Goal: Information Seeking & Learning: Compare options

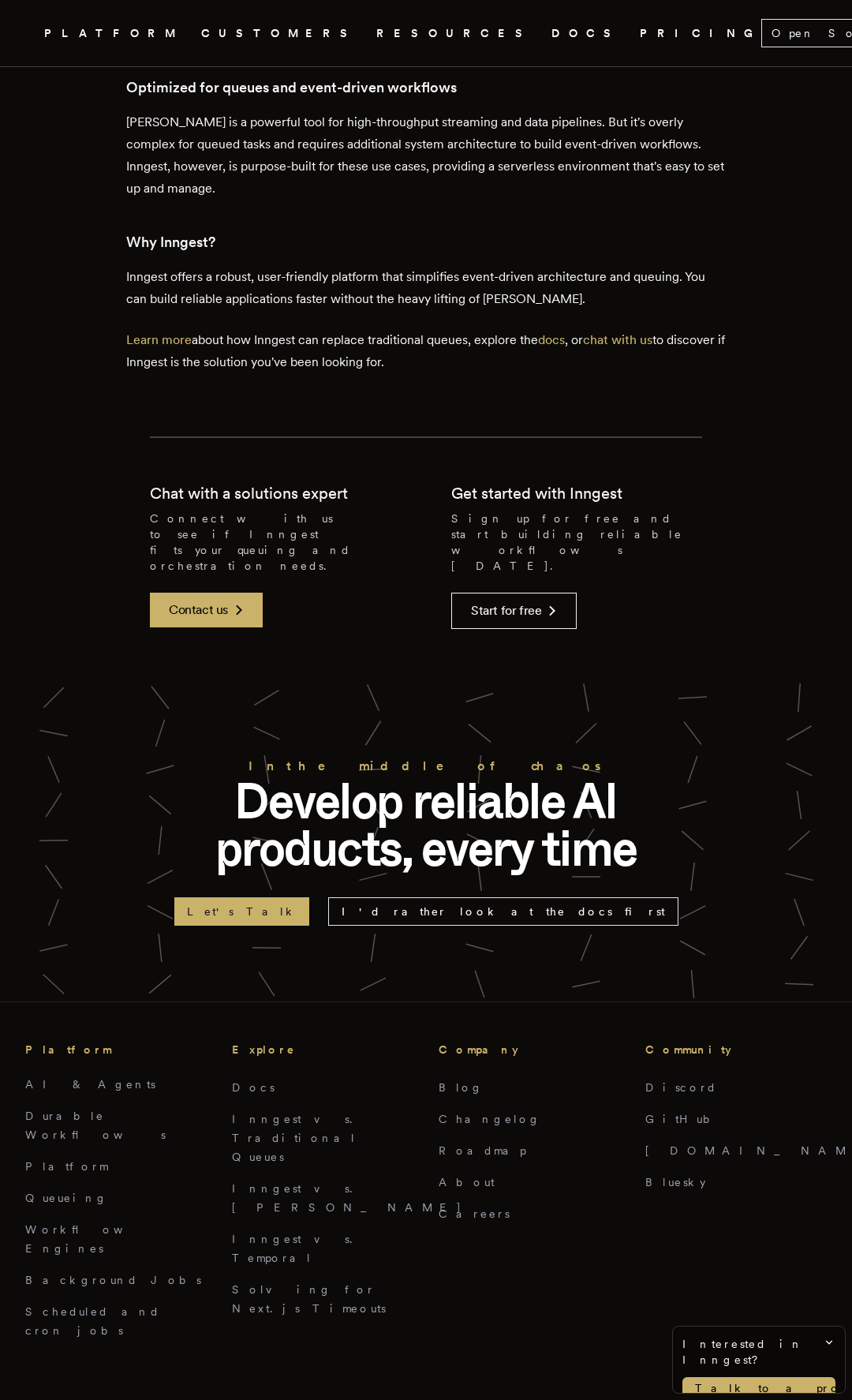
scroll to position [3279, 0]
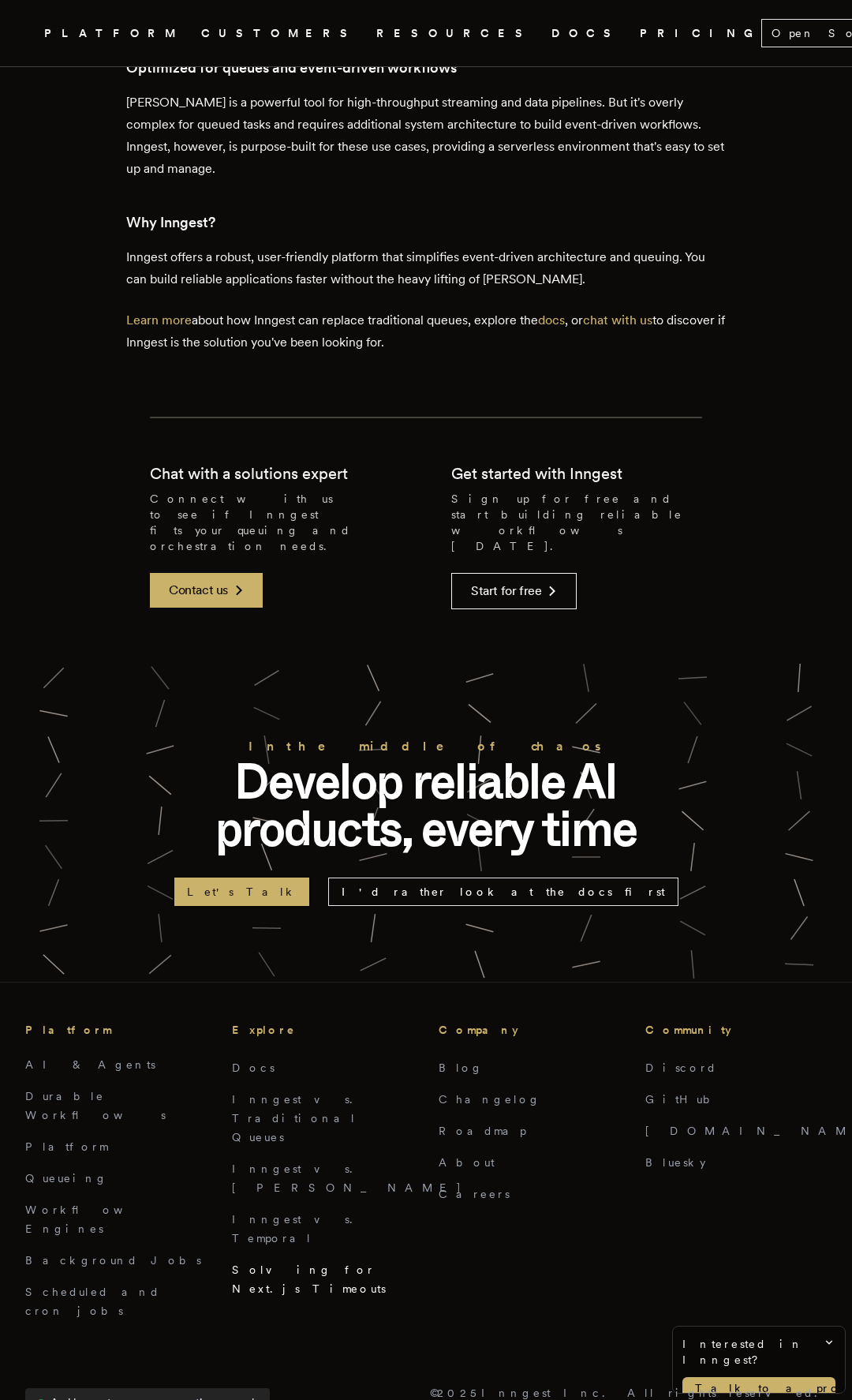
click at [310, 1264] on link "Solving for Next.js Timeouts" at bounding box center [309, 1280] width 154 height 32
click at [289, 1162] on link "Inngest vs. [PERSON_NAME]" at bounding box center [347, 1178] width 231 height 32
